Goal: Task Accomplishment & Management: Use online tool/utility

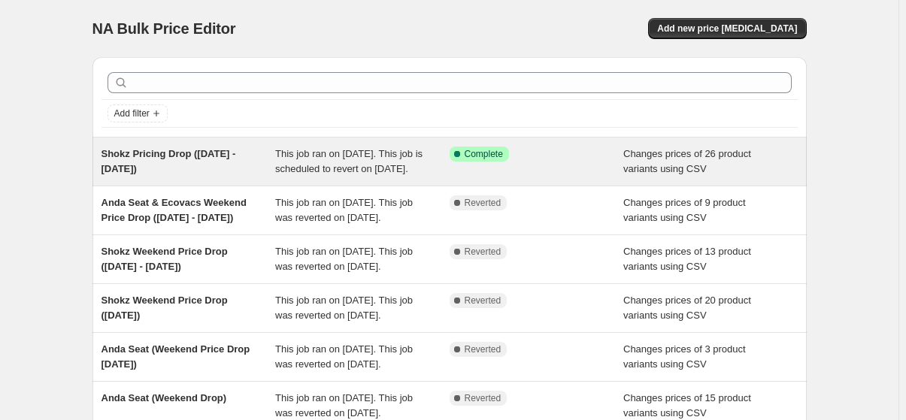
click at [171, 153] on span "Shokz Pricing Drop ([DATE] - [DATE])" at bounding box center [169, 161] width 135 height 26
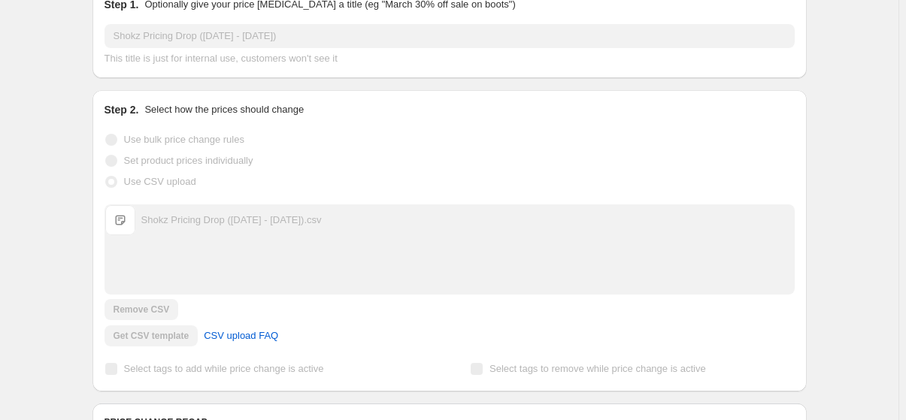
scroll to position [241, 0]
